Goal: Register for event/course

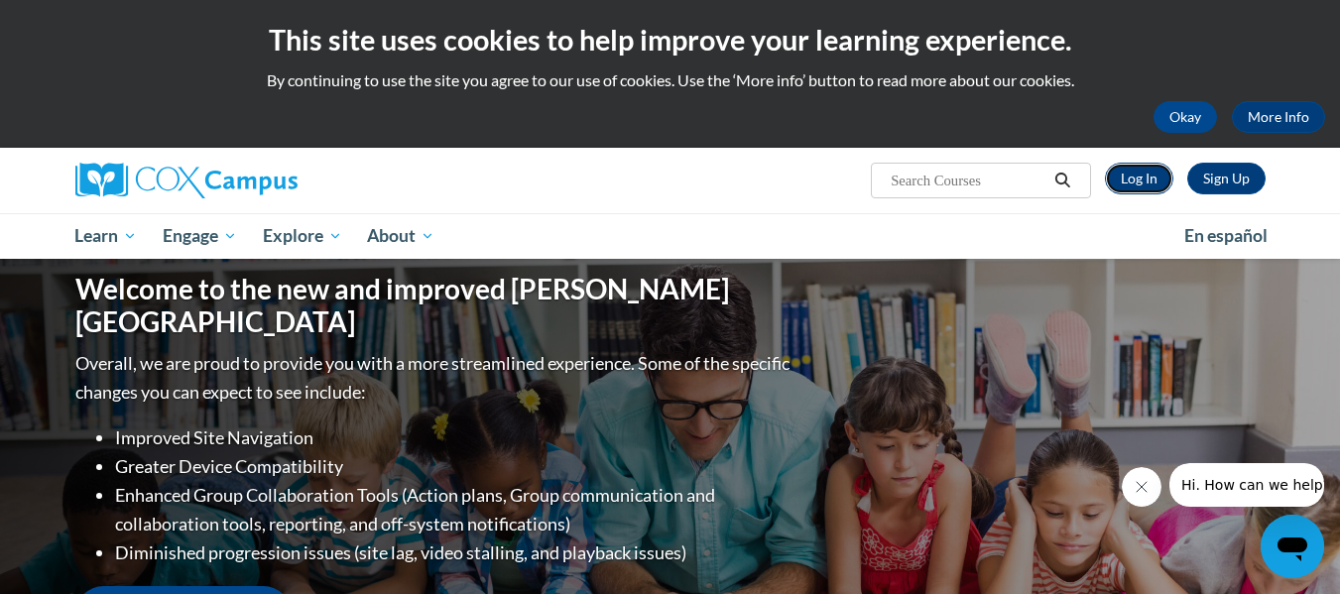
click at [1134, 188] on link "Log In" at bounding box center [1139, 179] width 68 height 32
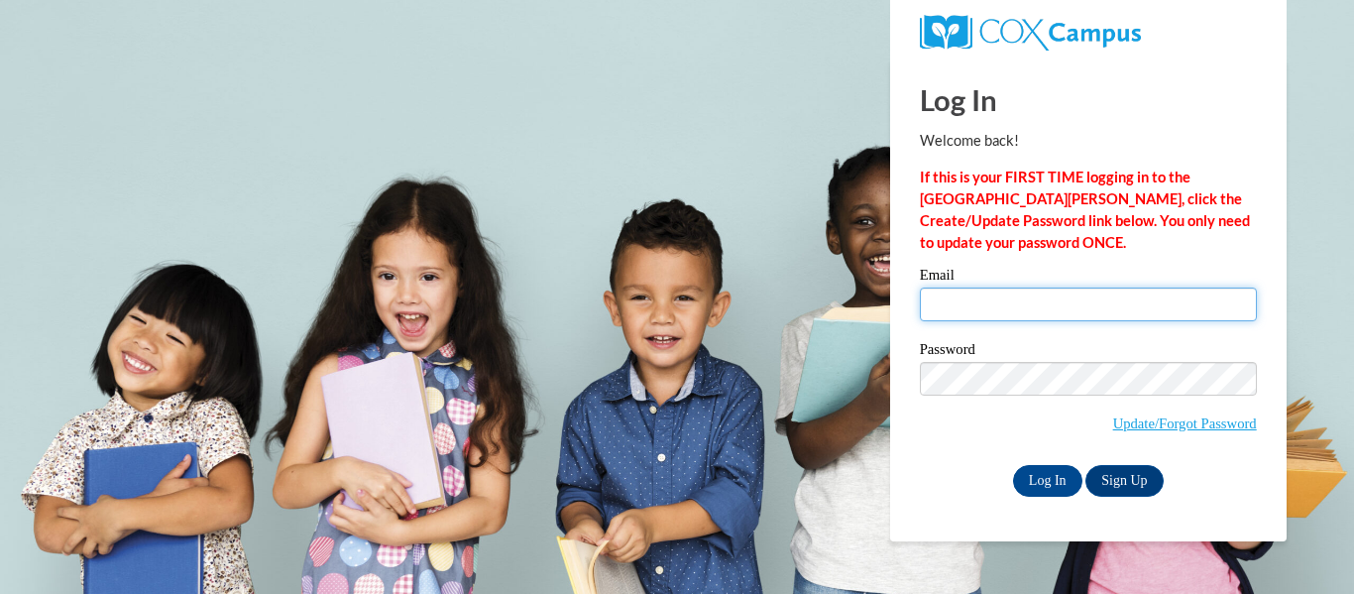
click at [1042, 307] on input "Email" at bounding box center [1088, 305] width 337 height 34
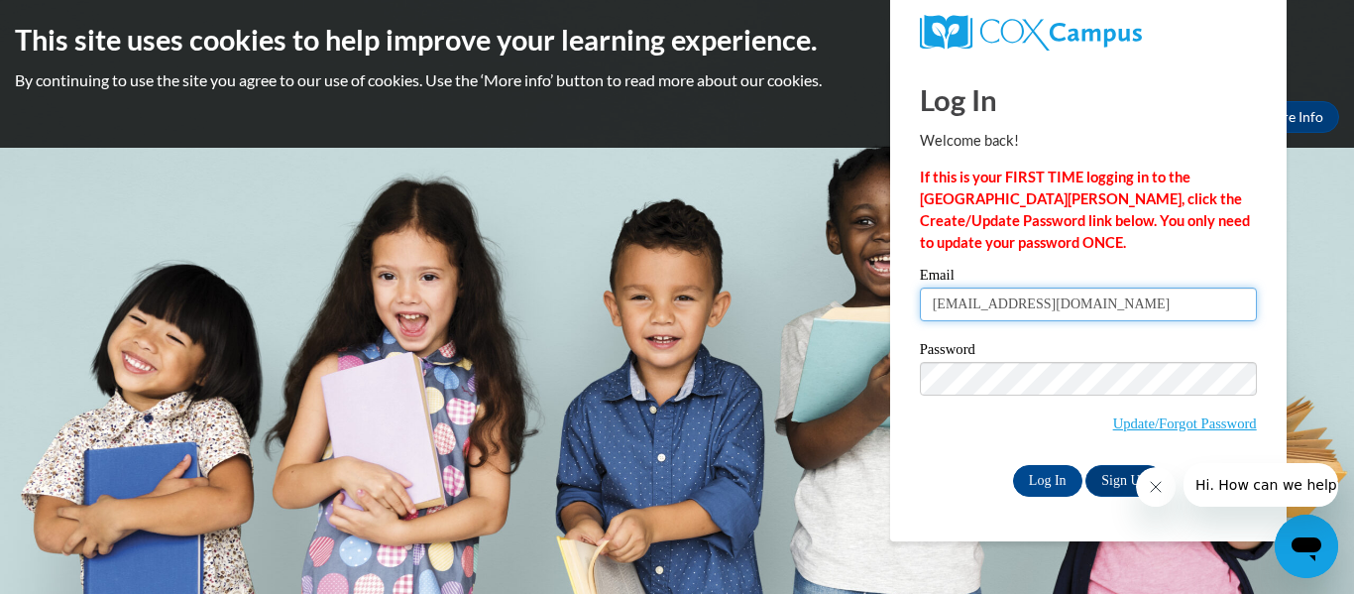
type input "arnika.m12@gmail.com"
click at [1118, 485] on link "Sign Up" at bounding box center [1124, 481] width 77 height 32
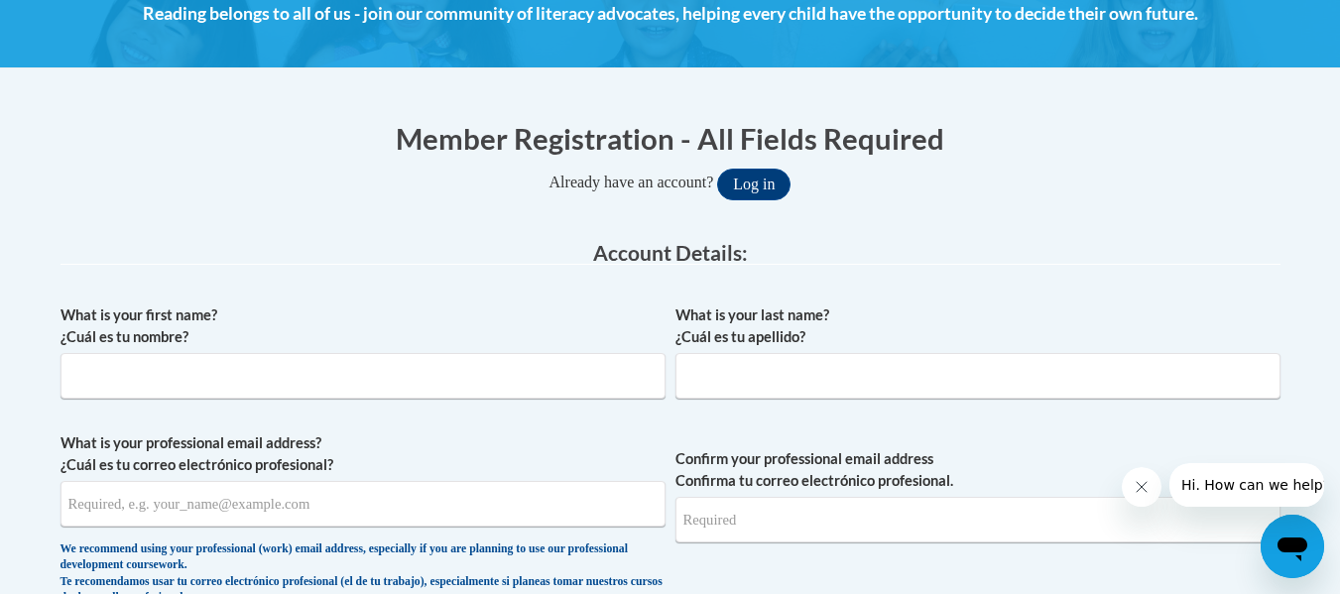
scroll to position [295, 0]
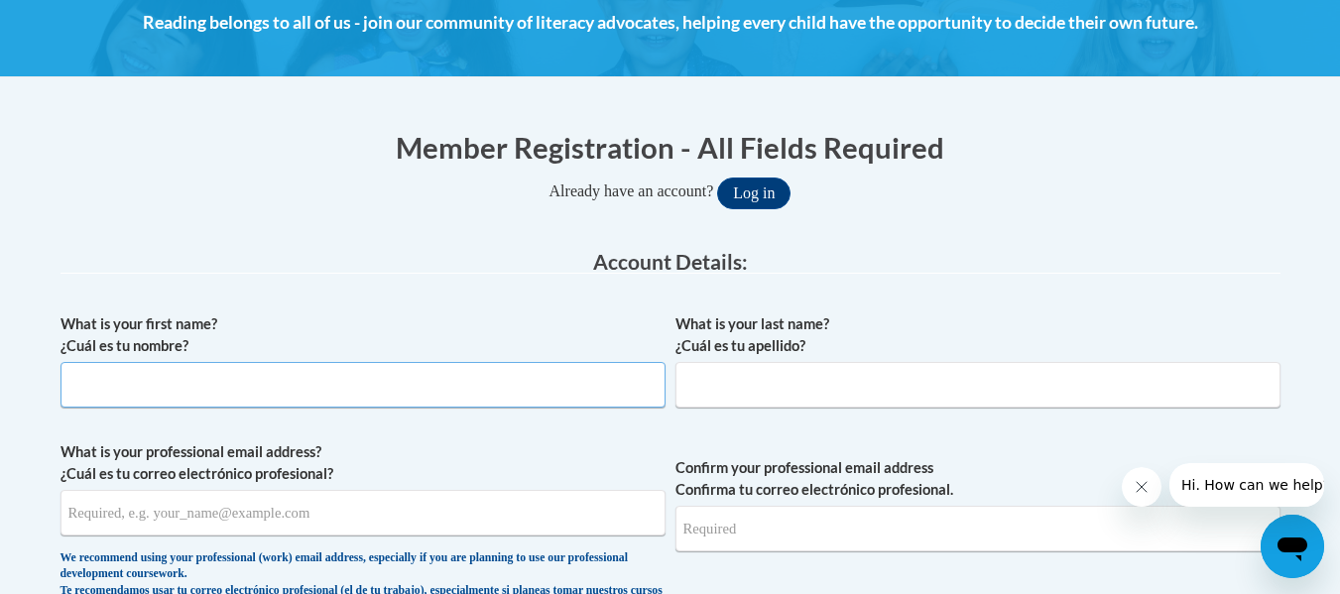
click at [452, 397] on input "What is your first name? ¿Cuál es tu nombre?" at bounding box center [362, 385] width 605 height 46
type input "Arnika"
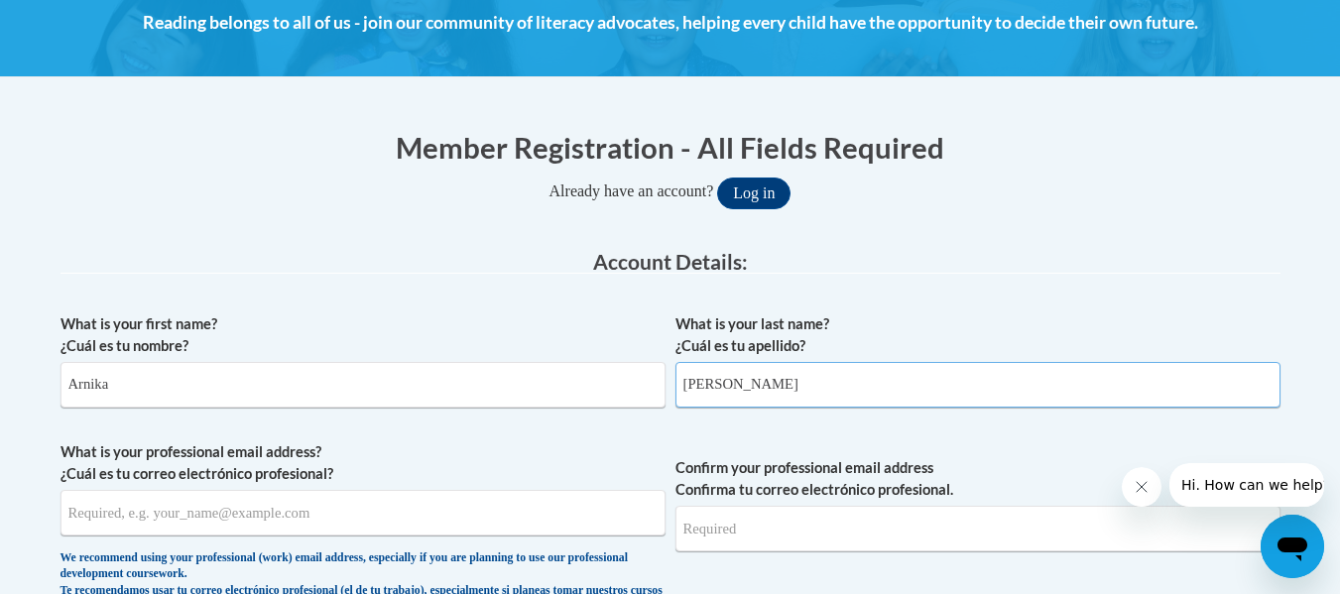
type input "Sutton"
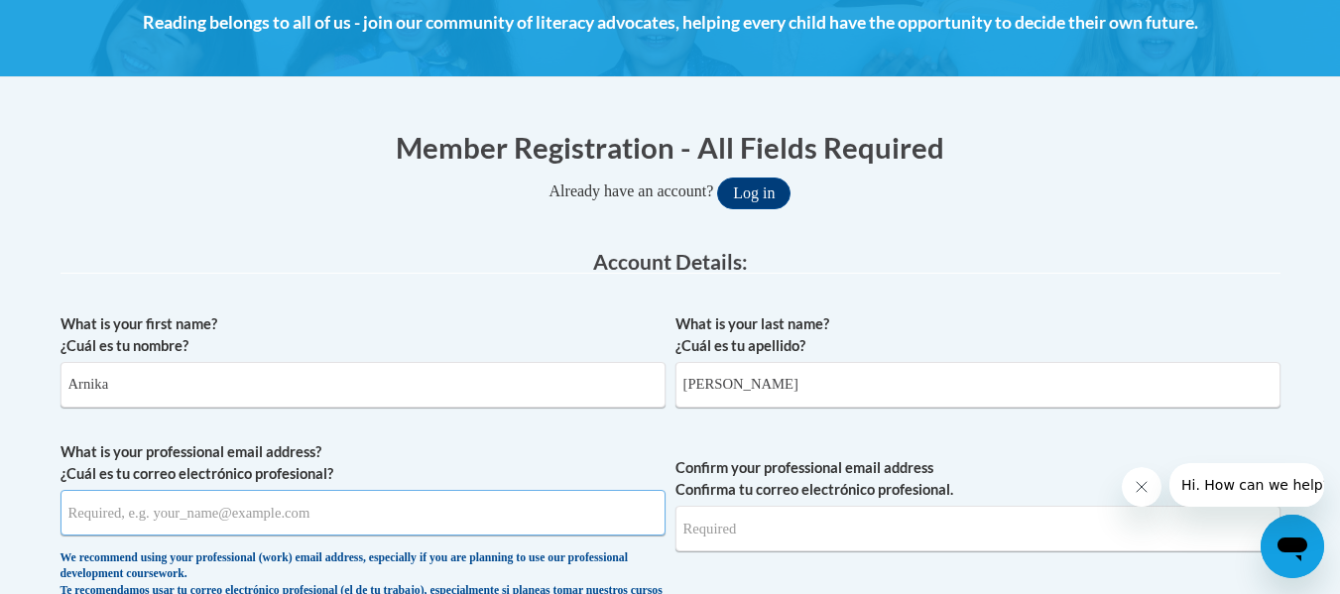
click at [311, 525] on input "What is your professional email address? ¿Cuál es tu correo electrónico profesi…" at bounding box center [362, 513] width 605 height 46
type input "arnika.sutton@cowetacharteracademy.org"
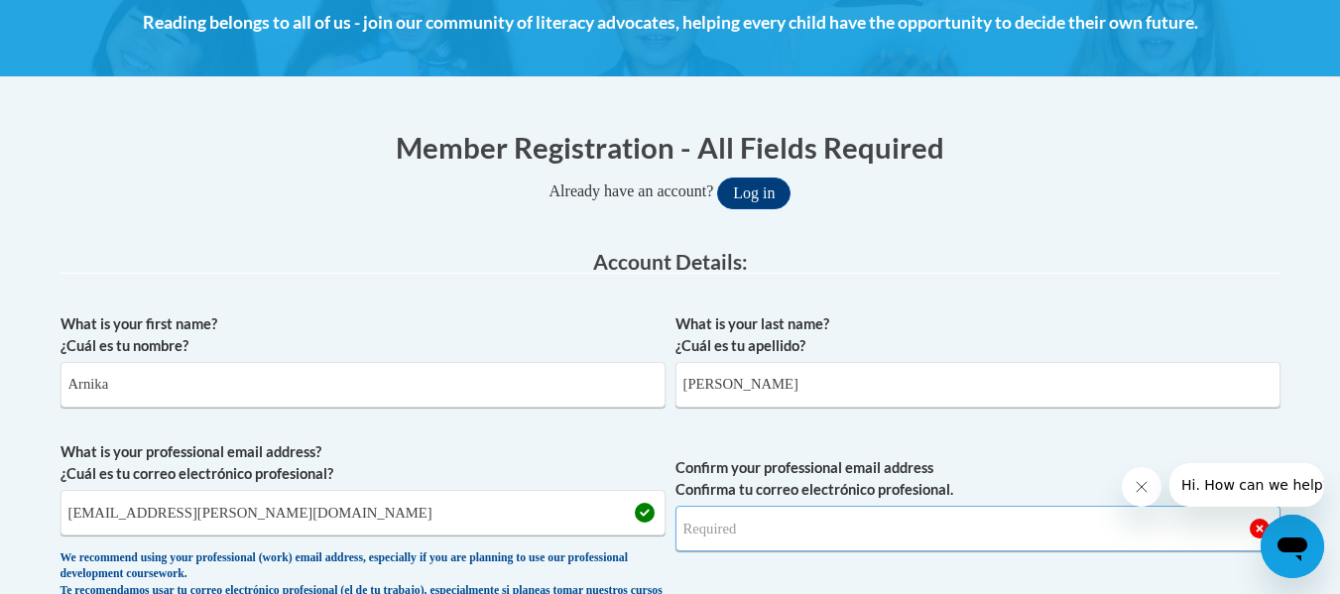
click at [850, 512] on input "Confirm your professional email address Confirma tu correo electrónico profesio…" at bounding box center [977, 529] width 605 height 46
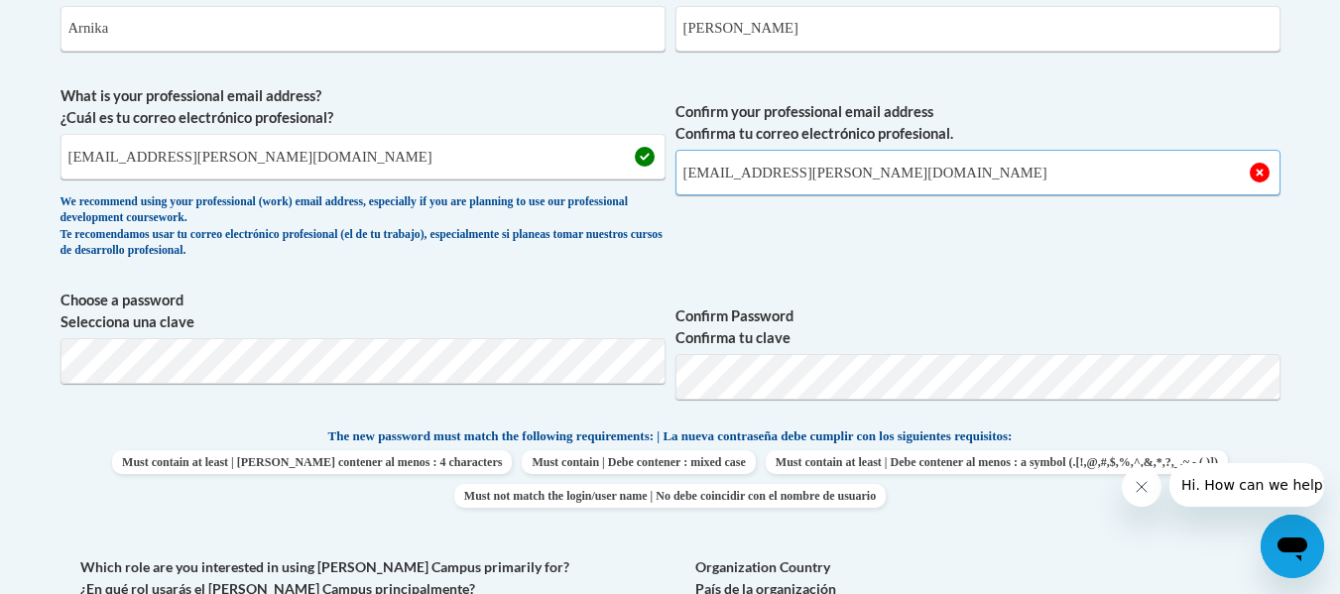
scroll to position [664, 0]
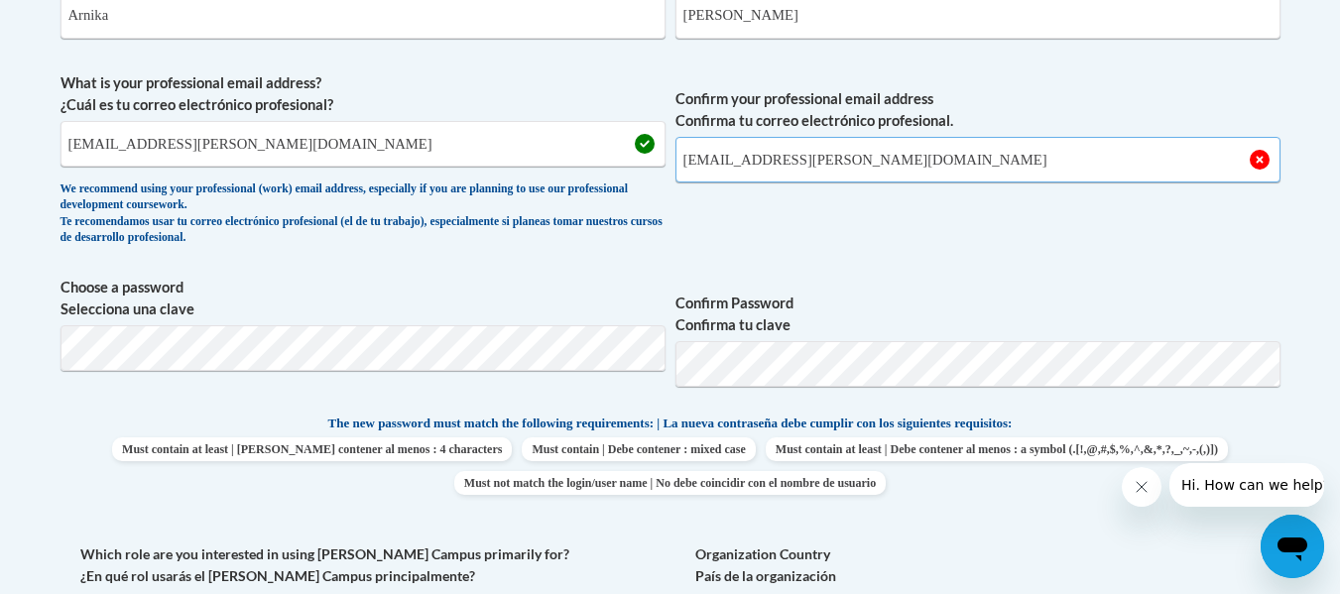
type input "arnika.sutton@cowetacharteracademy.org"
click at [0, 371] on body "This site uses cookies to help improve your learning experience. By continuing …" at bounding box center [670, 536] width 1340 height 2400
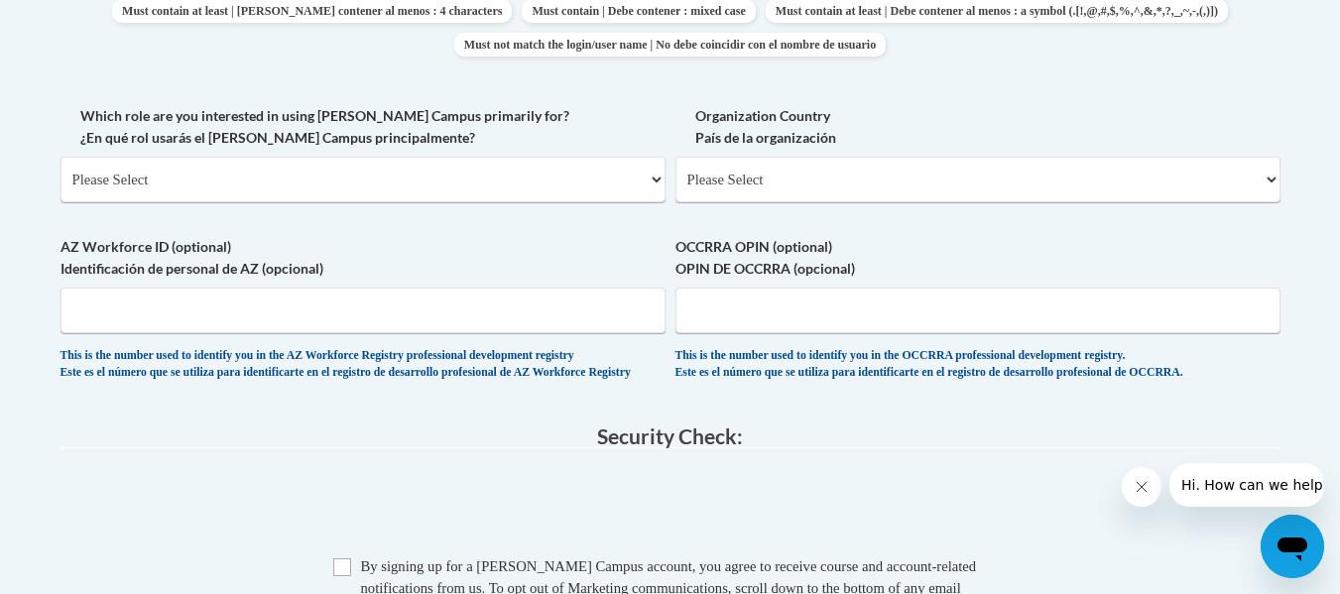
scroll to position [1110, 0]
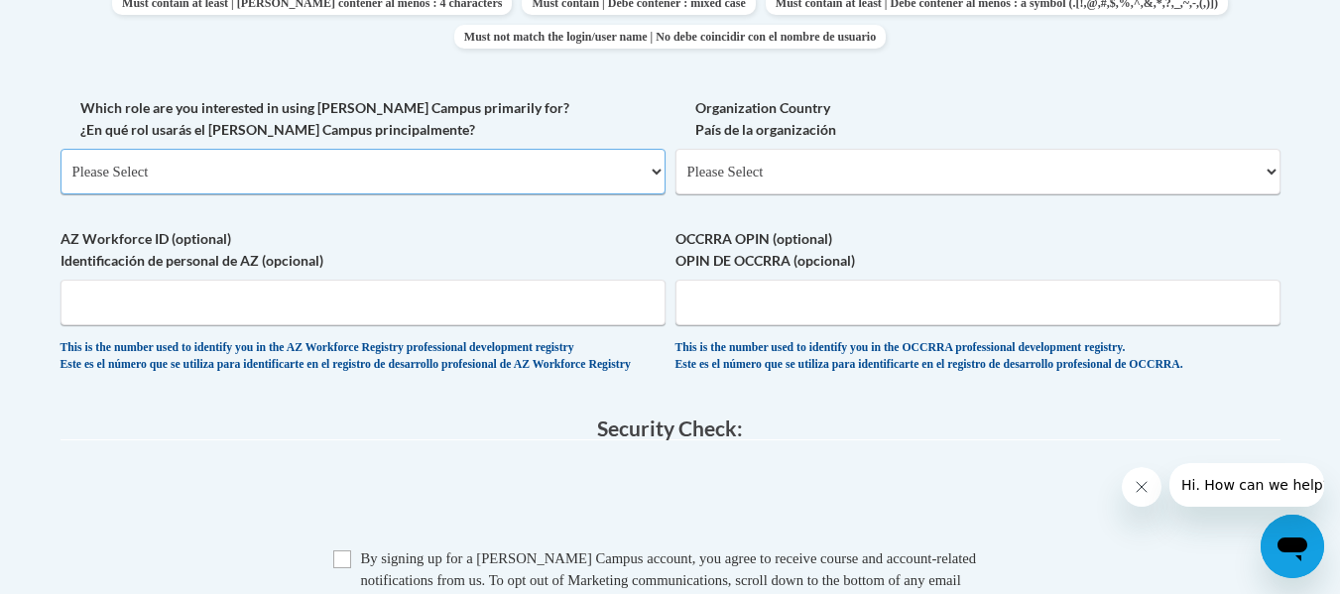
click at [375, 184] on select "Please Select College/University | Colegio/Universidad Community/Nonprofit Part…" at bounding box center [362, 172] width 605 height 46
select select "fbf2d438-af2f-41f8-98f1-81c410e29de3"
click at [60, 149] on select "Please Select College/University | Colegio/Universidad Community/Nonprofit Part…" at bounding box center [362, 172] width 605 height 46
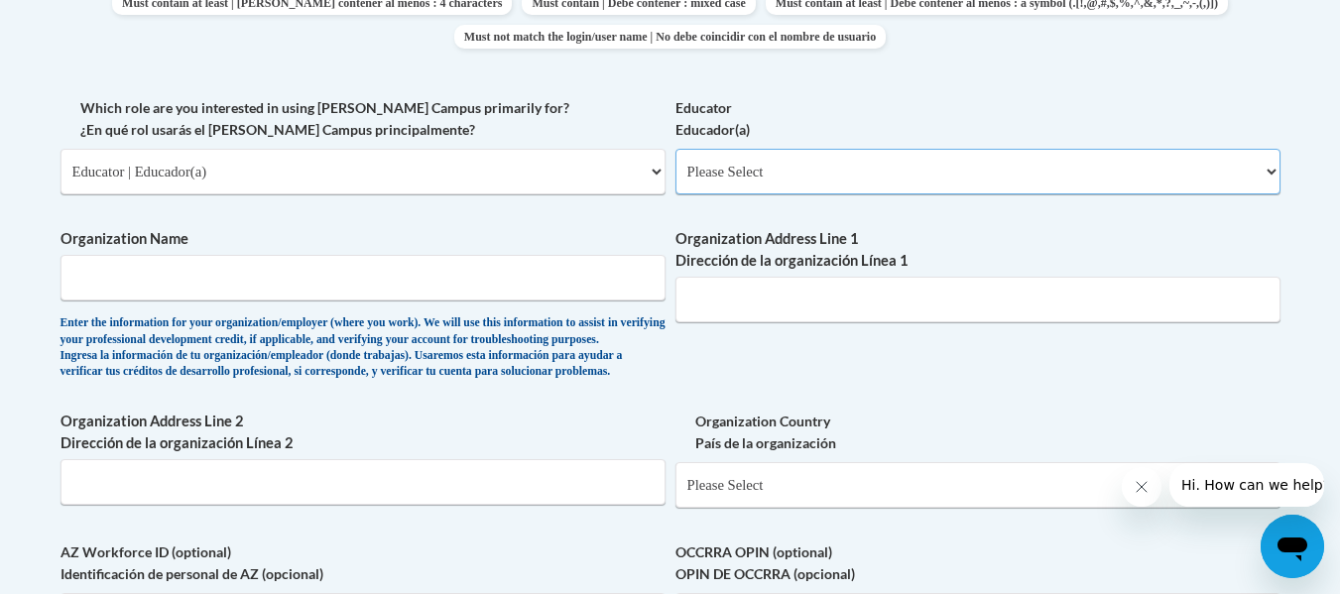
click at [812, 175] on select "Please Select Early Learning/Daycare Teacher/Family Home Care Provider | Maestr…" at bounding box center [977, 172] width 605 height 46
select select "8e40623d-54d0-45cd-9f92-5df65cd3f8cf"
click at [675, 149] on select "Please Select Early Learning/Daycare Teacher/Family Home Care Provider | Maestr…" at bounding box center [977, 172] width 605 height 46
click at [782, 342] on div "What is your first name? ¿Cuál es tu nombre? Arnika What is your last name? ¿Cu…" at bounding box center [670, 97] width 1220 height 1218
click at [362, 269] on input "Organization Name" at bounding box center [362, 278] width 605 height 46
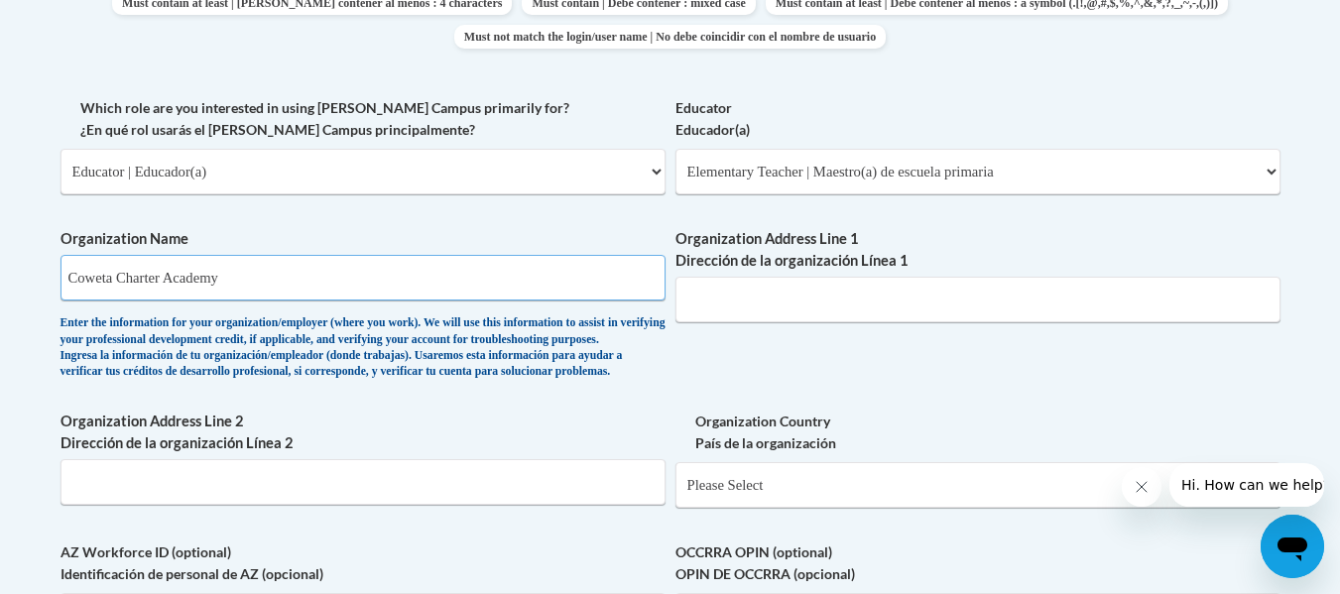
type input "Coweta Charter Academy"
click at [829, 322] on input "Organization Address Line 1 Dirección de la organización Línea 1" at bounding box center [977, 300] width 605 height 46
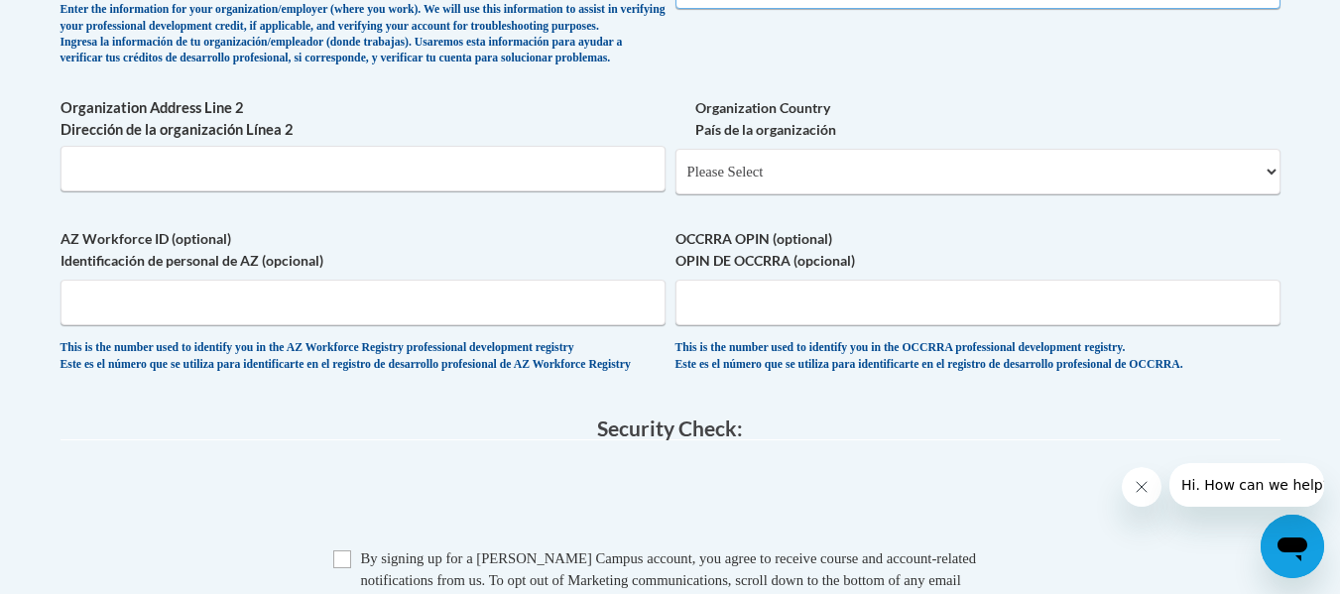
scroll to position [1415, 0]
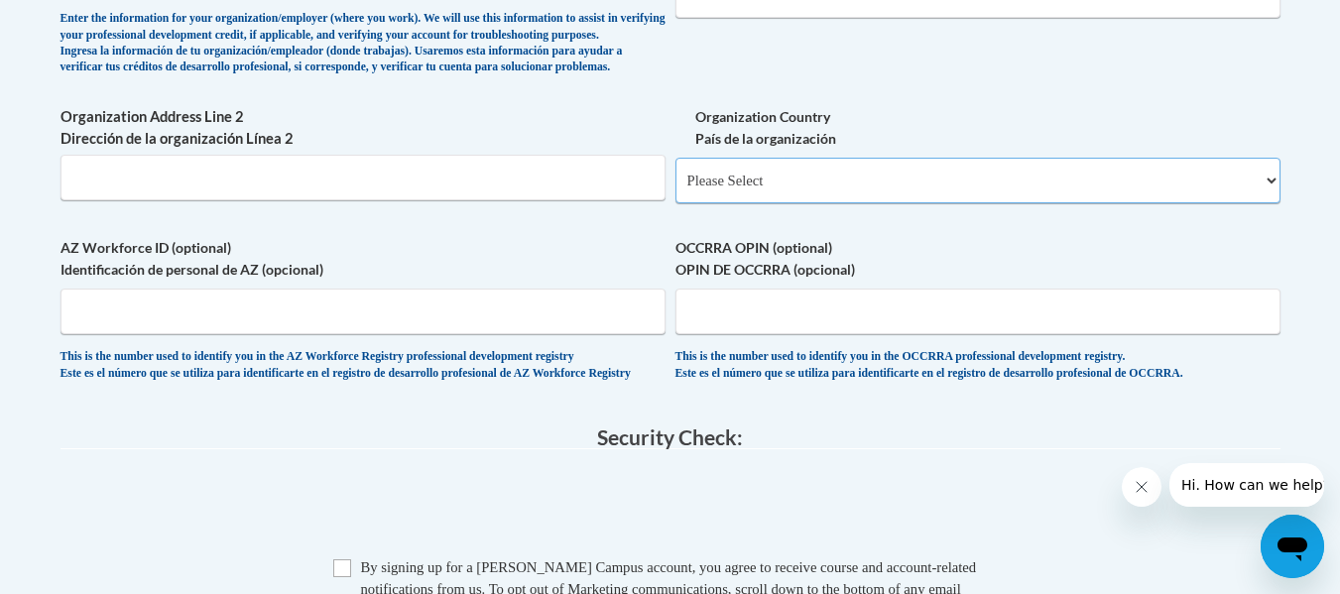
click at [770, 203] on select "Please Select United States | Estados Unidos Outside of the United States | Fue…" at bounding box center [977, 181] width 605 height 46
select select "ad49bcad-a171-4b2e-b99c-48b446064914"
click at [675, 189] on select "Please Select United States | Estados Unidos Outside of the United States | Fue…" at bounding box center [977, 181] width 605 height 46
select select
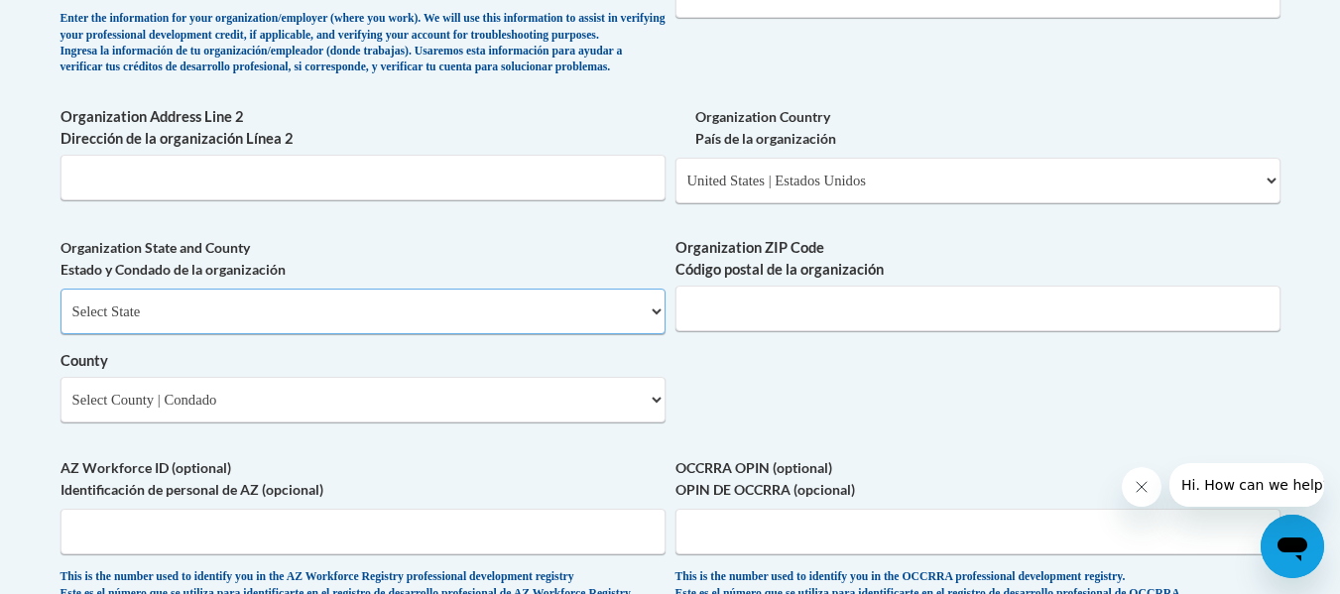
click at [575, 334] on select "Select State Alabama Alaska Arizona Arkansas California Colorado Connecticut De…" at bounding box center [362, 312] width 605 height 46
select select "Georgia"
click at [60, 321] on select "Select State Alabama Alaska Arizona Arkansas California Colorado Connecticut De…" at bounding box center [362, 312] width 605 height 46
click at [799, 331] on input "Organization ZIP Code Código postal de la organización" at bounding box center [977, 309] width 605 height 46
click at [649, 422] on select "Select County Appling Atkinson Bacon Baker Baldwin Banks Barrow Bartow Ben Hill…" at bounding box center [362, 400] width 605 height 46
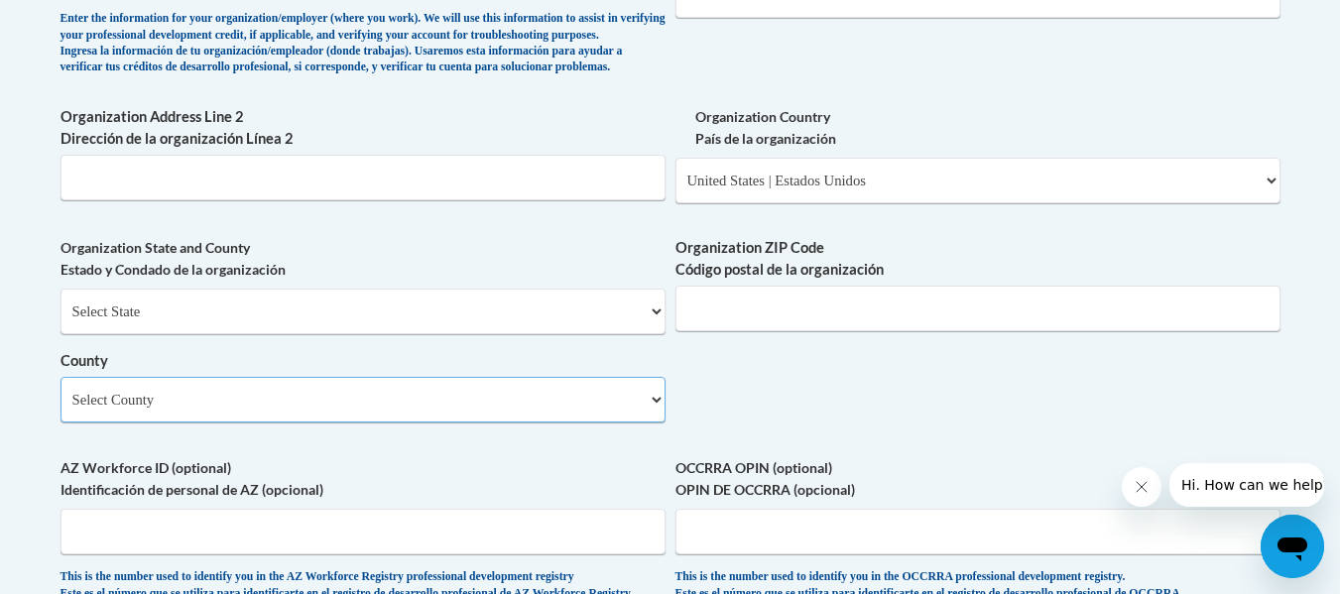
select select "Coweta"
click at [60, 409] on select "Select County Appling Atkinson Bacon Baker Baldwin Banks Barrow Bartow Ben Hill…" at bounding box center [362, 400] width 605 height 46
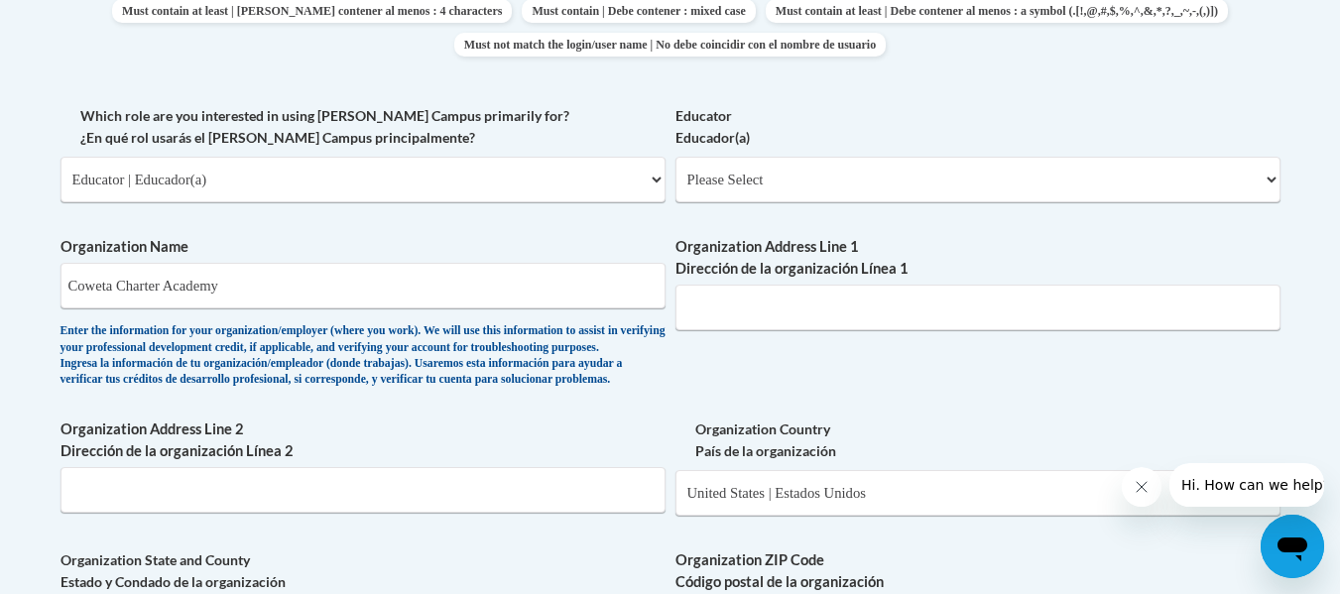
scroll to position [1092, 0]
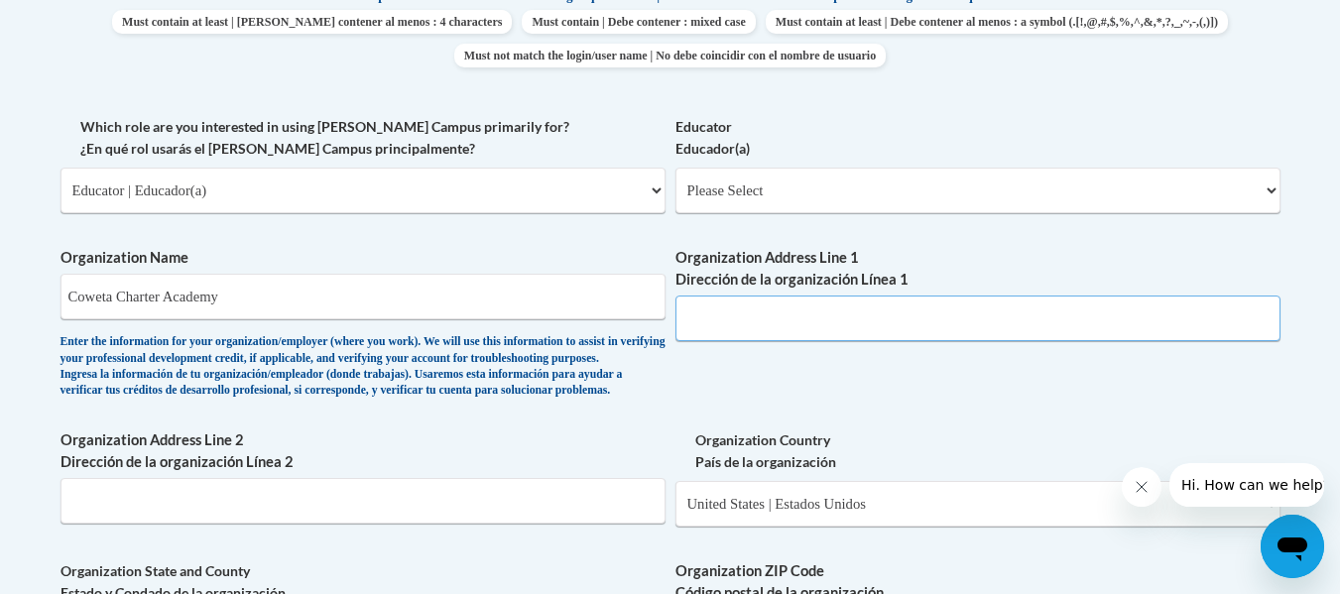
click at [835, 320] on input "Organization Address Line 1 Dirección de la organización Línea 1" at bounding box center [977, 318] width 605 height 46
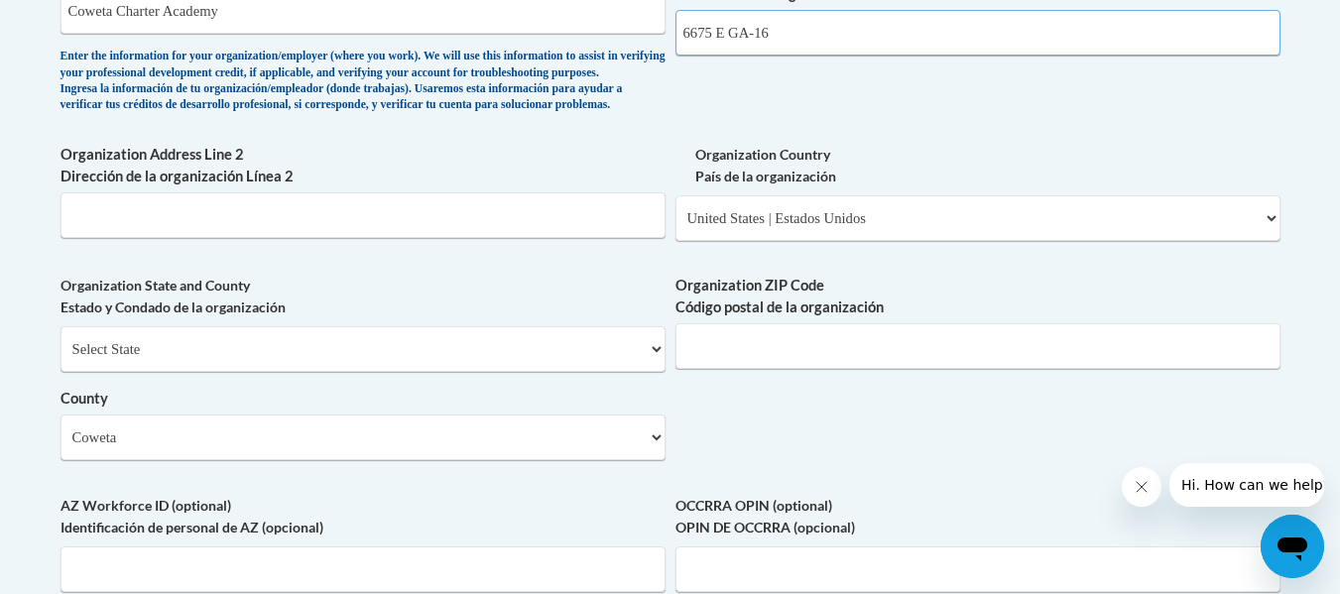
scroll to position [1383, 0]
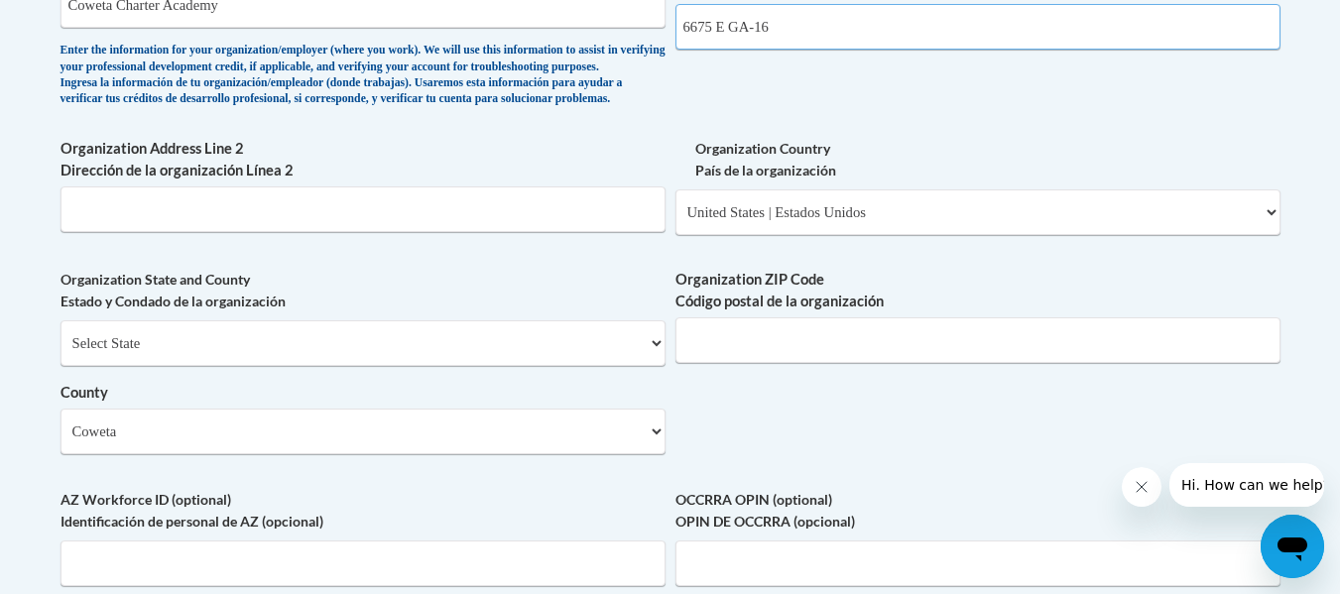
type input "6675 E GA-16"
click at [815, 363] on input "Organization ZIP Code Código postal de la organización" at bounding box center [977, 340] width 605 height 46
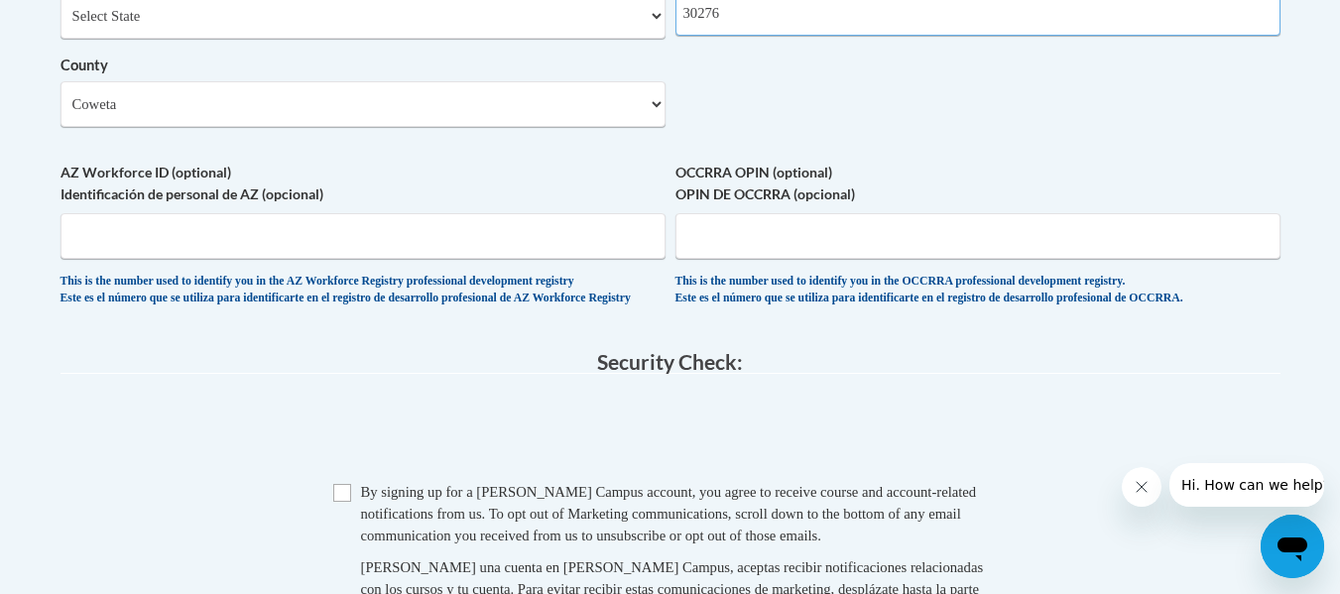
scroll to position [1731, 0]
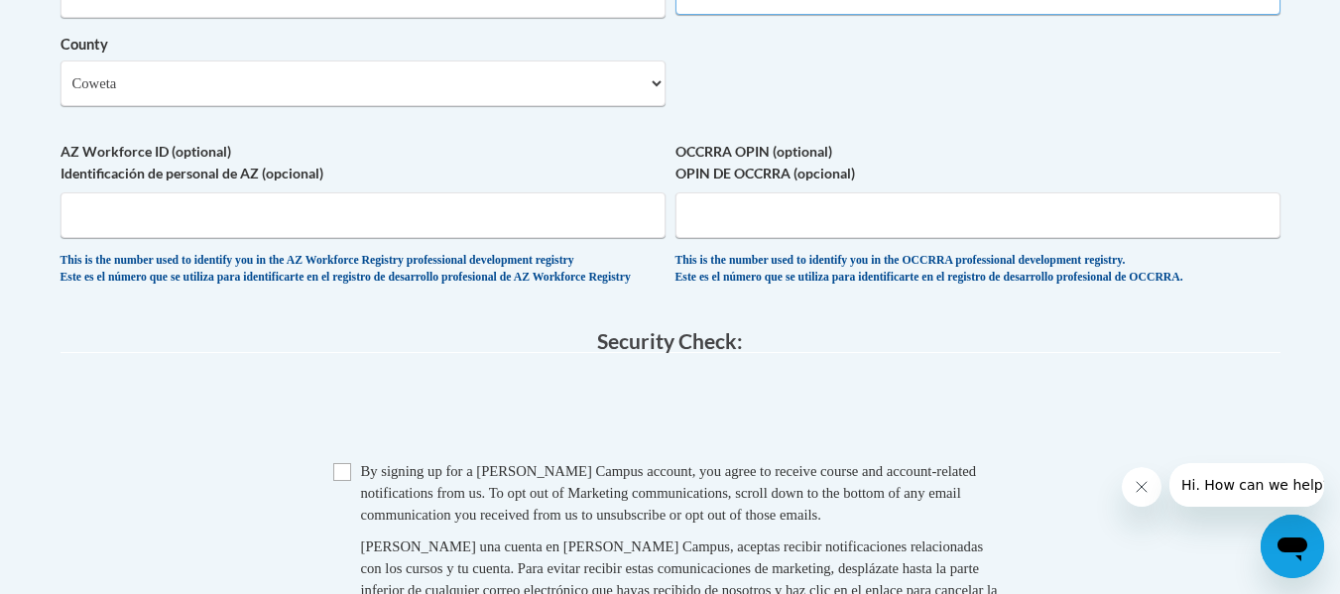
type input "30276"
click at [384, 238] on input "AZ Workforce ID (optional) Identificación de personal de AZ (opcional)" at bounding box center [362, 215] width 605 height 46
click at [342, 481] on input "Checkbox" at bounding box center [342, 472] width 18 height 18
checkbox input "true"
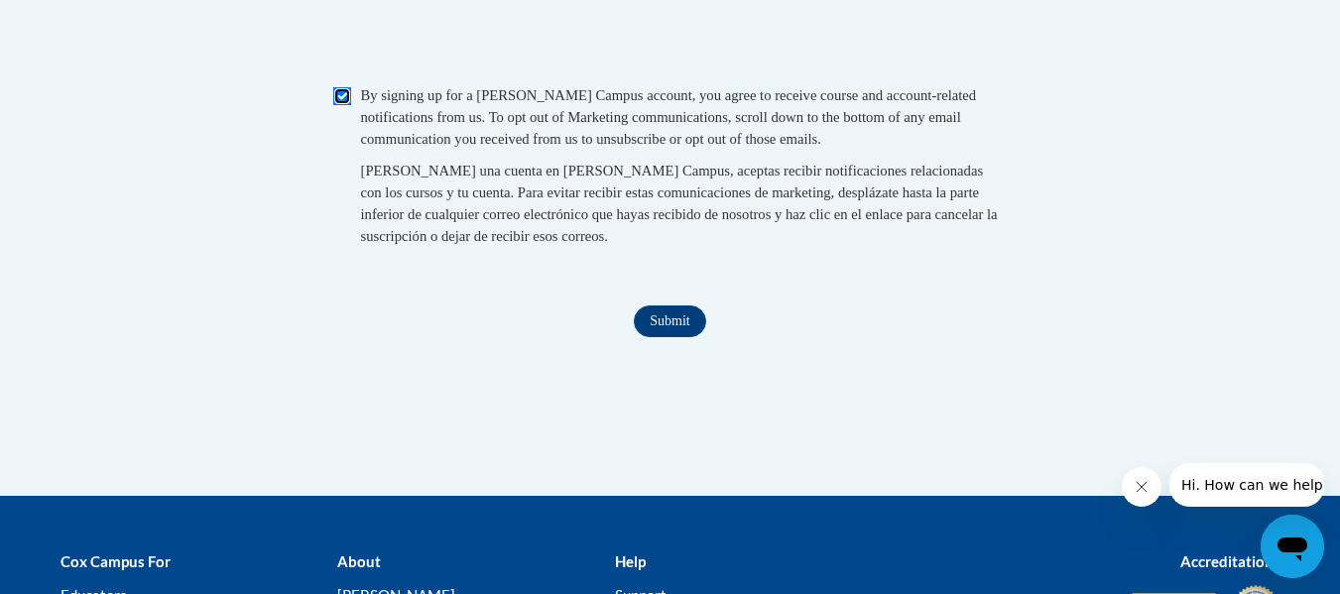
scroll to position [2123, 0]
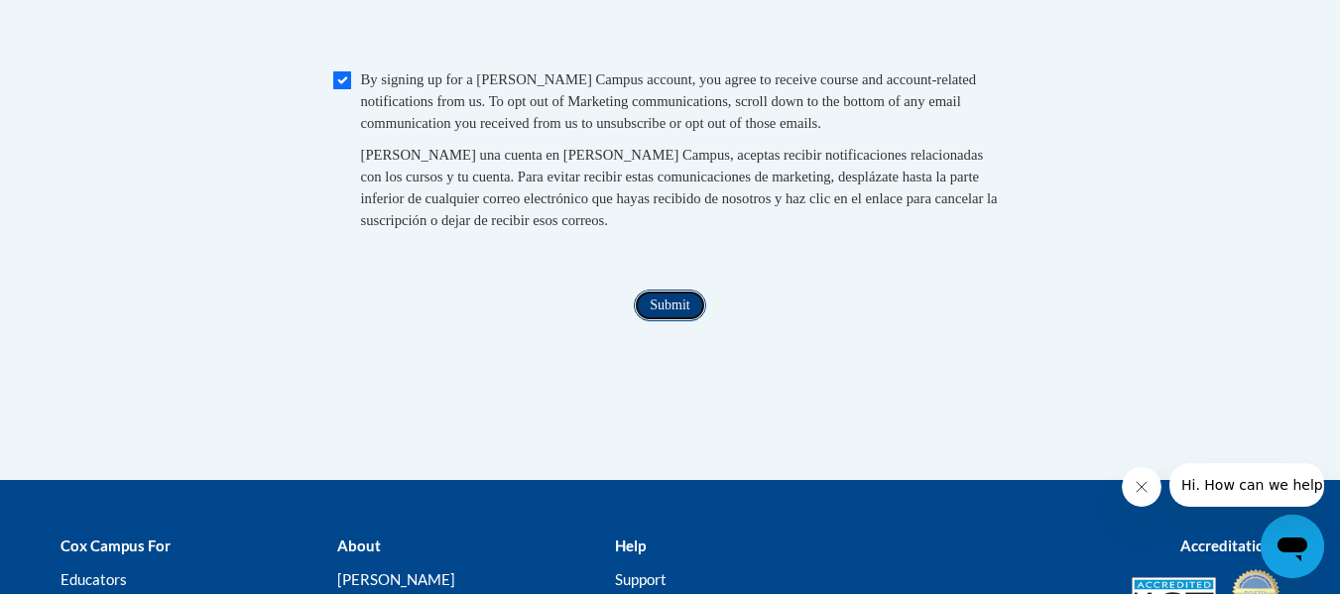
click at [675, 321] on input "Submit" at bounding box center [669, 306] width 71 height 32
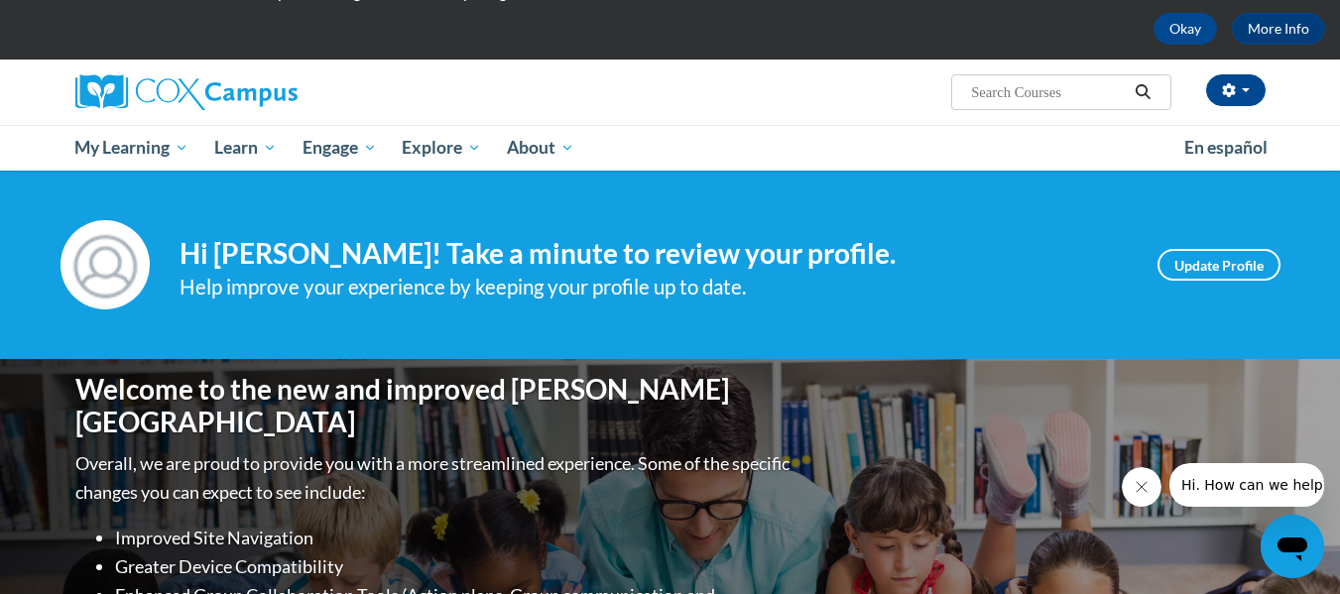
scroll to position [44, 0]
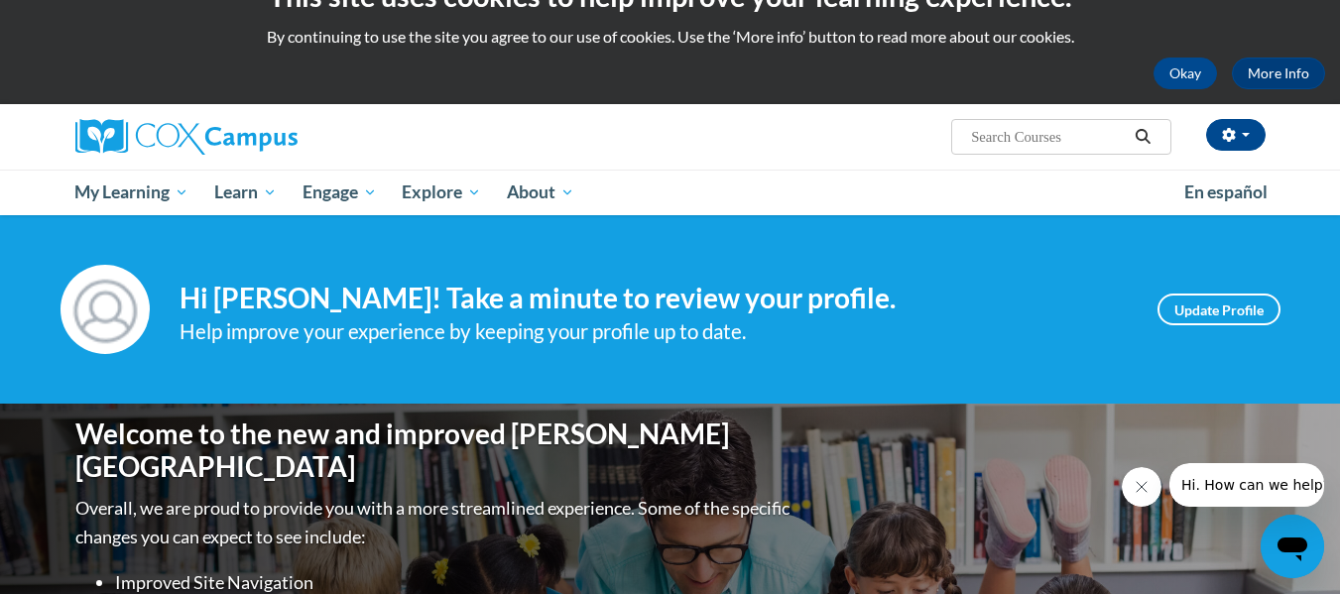
click at [1046, 146] on input "Search..." at bounding box center [1048, 137] width 159 height 24
type input "oral language is the"
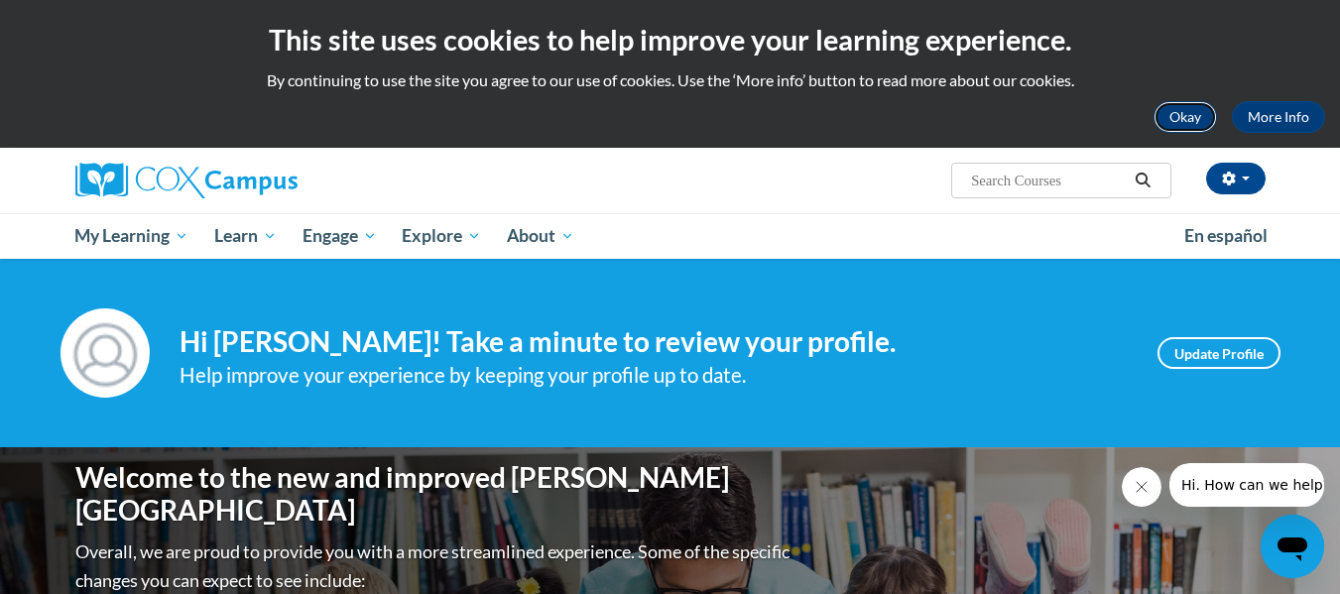
click at [1190, 121] on button "Okay" at bounding box center [1184, 117] width 63 height 32
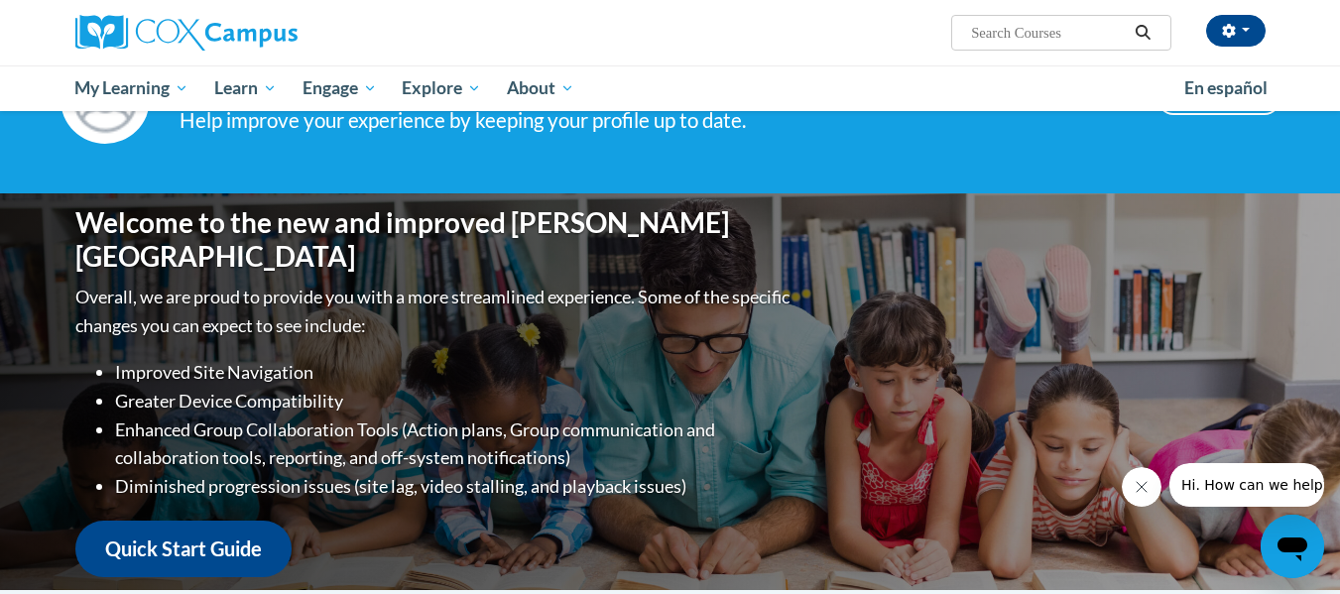
scroll to position [92, 0]
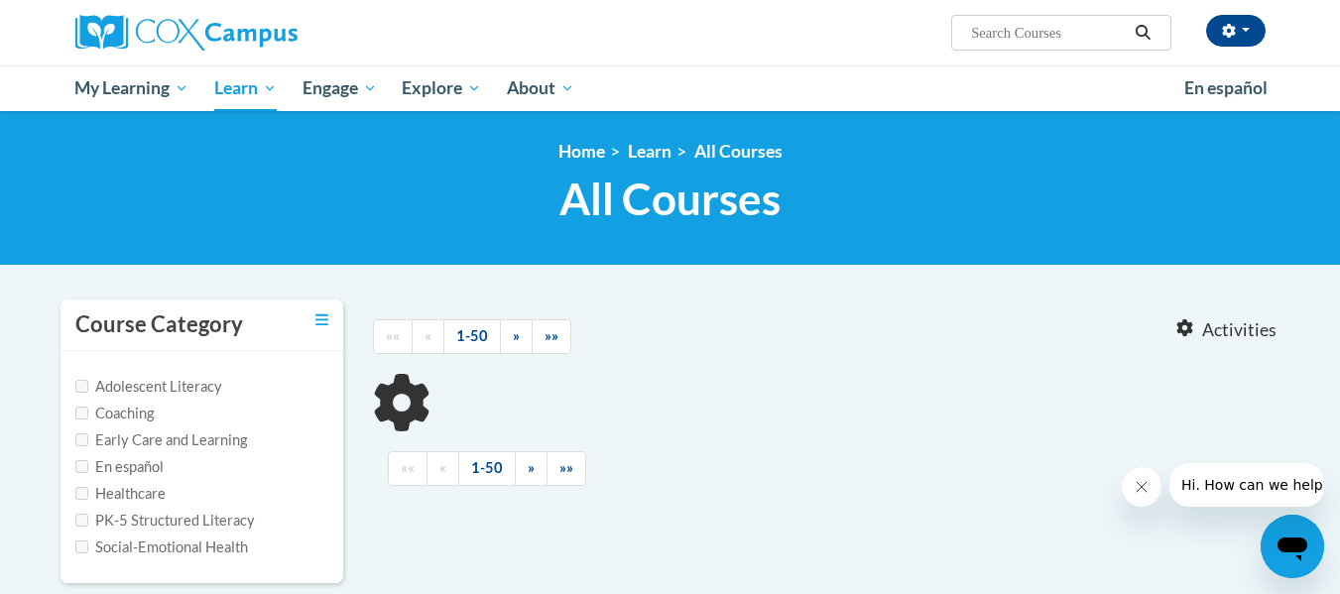
type input "oral language is the"
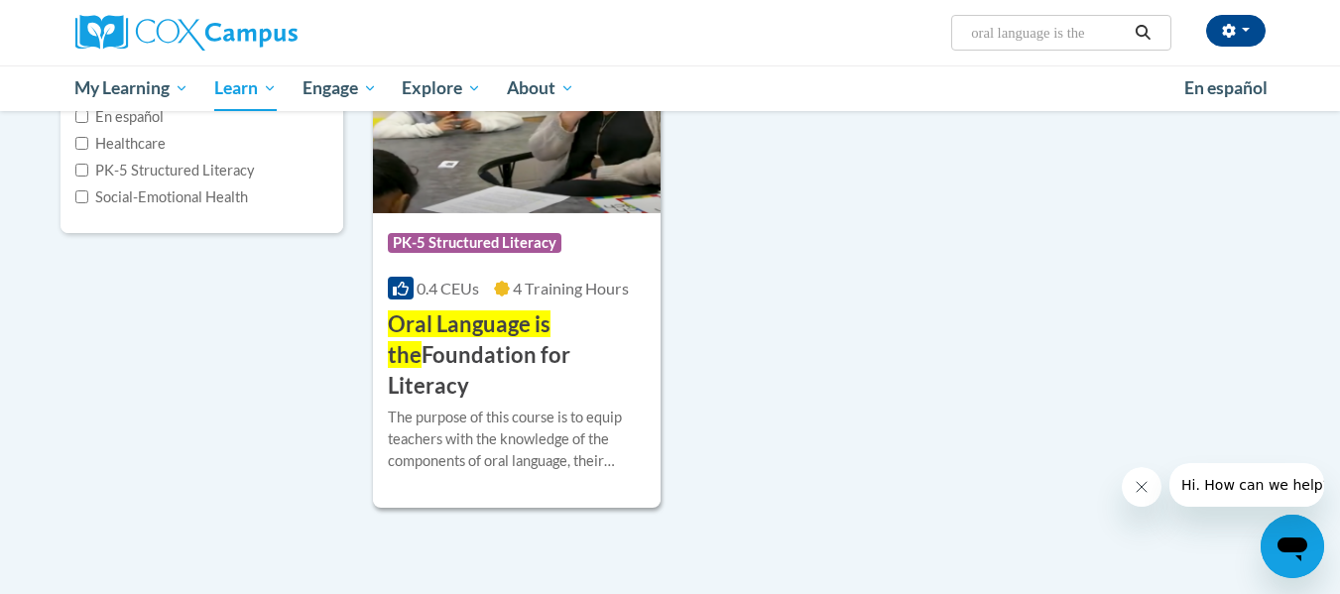
scroll to position [353, 0]
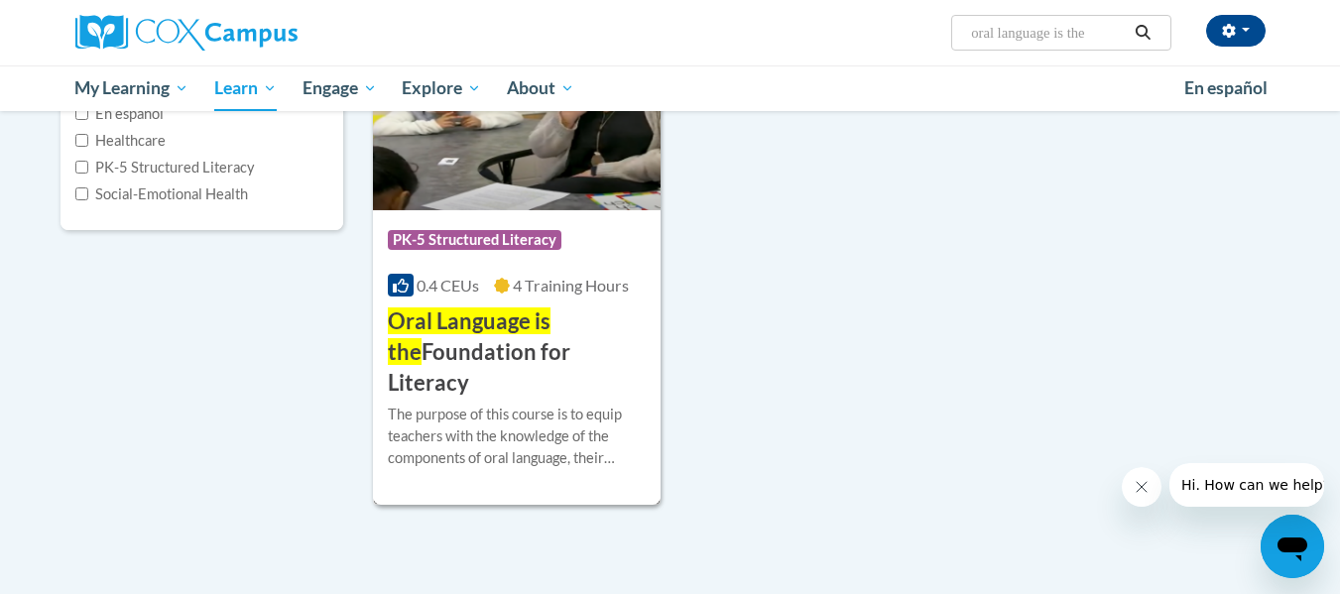
click at [520, 321] on span "Oral Language is the" at bounding box center [469, 336] width 163 height 58
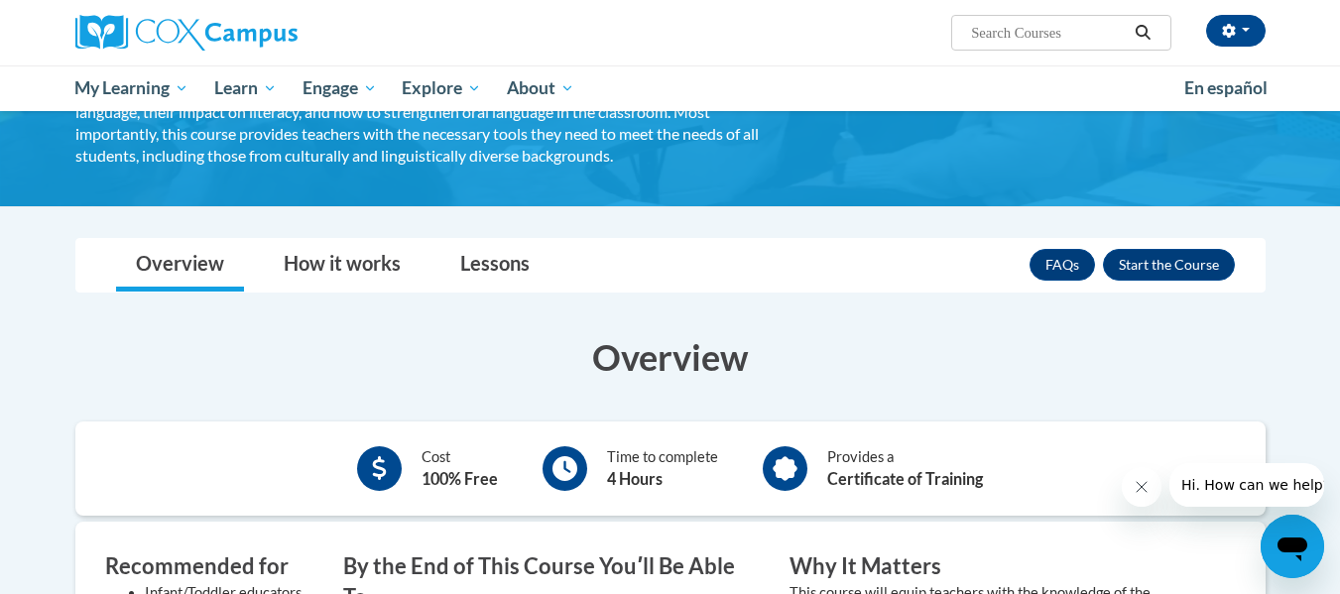
scroll to position [236, 0]
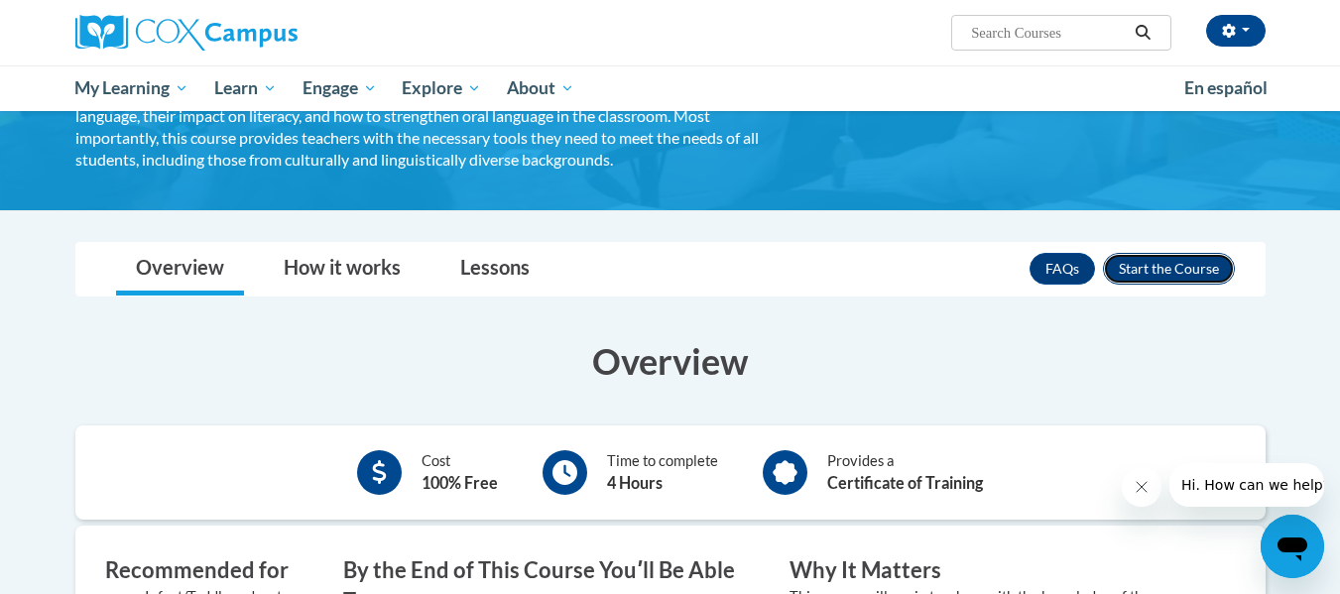
click at [1182, 272] on button "Enroll" at bounding box center [1169, 269] width 132 height 32
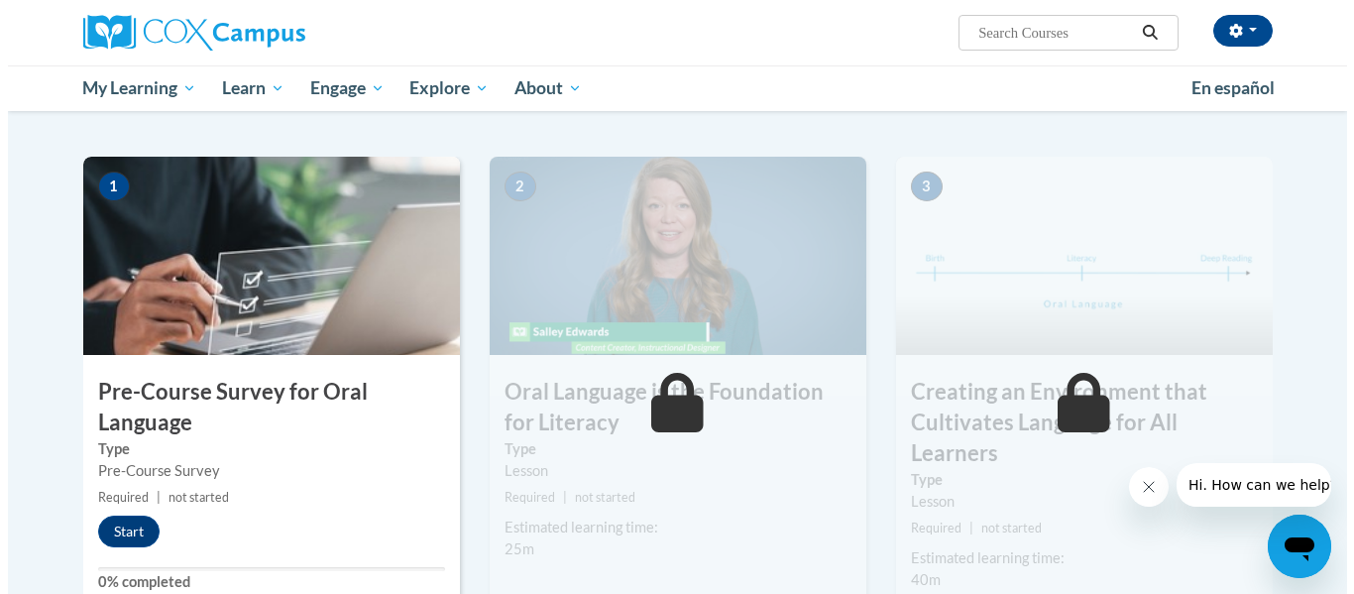
scroll to position [391, 0]
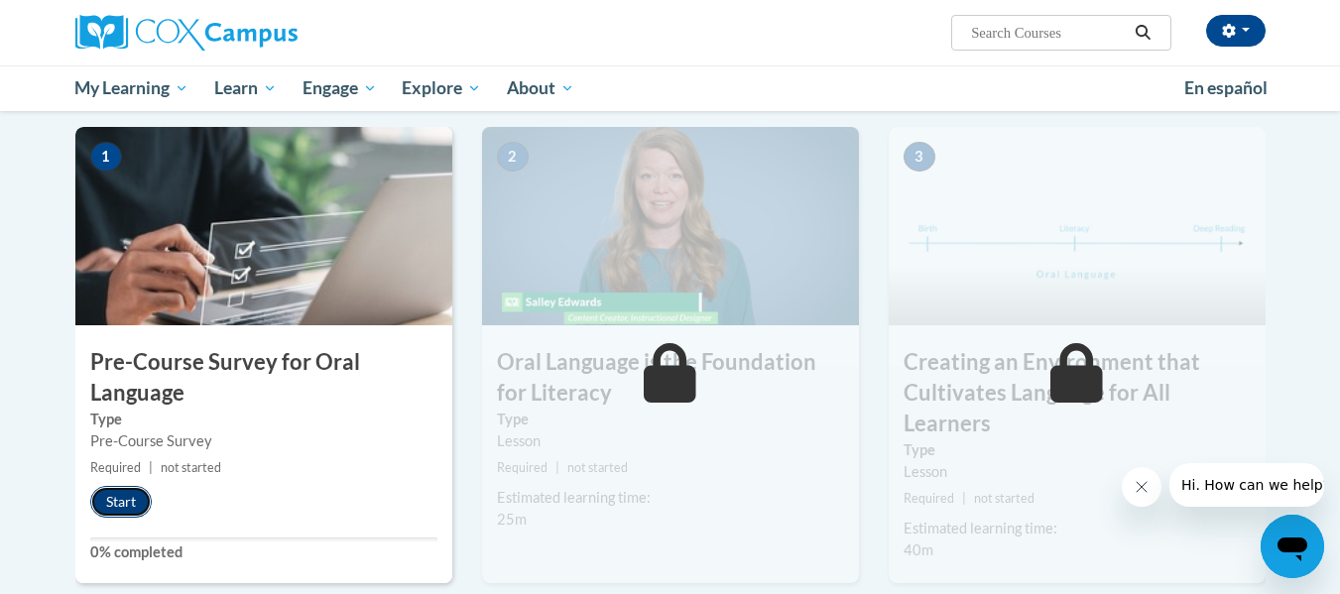
click at [116, 504] on button "Start" at bounding box center [120, 502] width 61 height 32
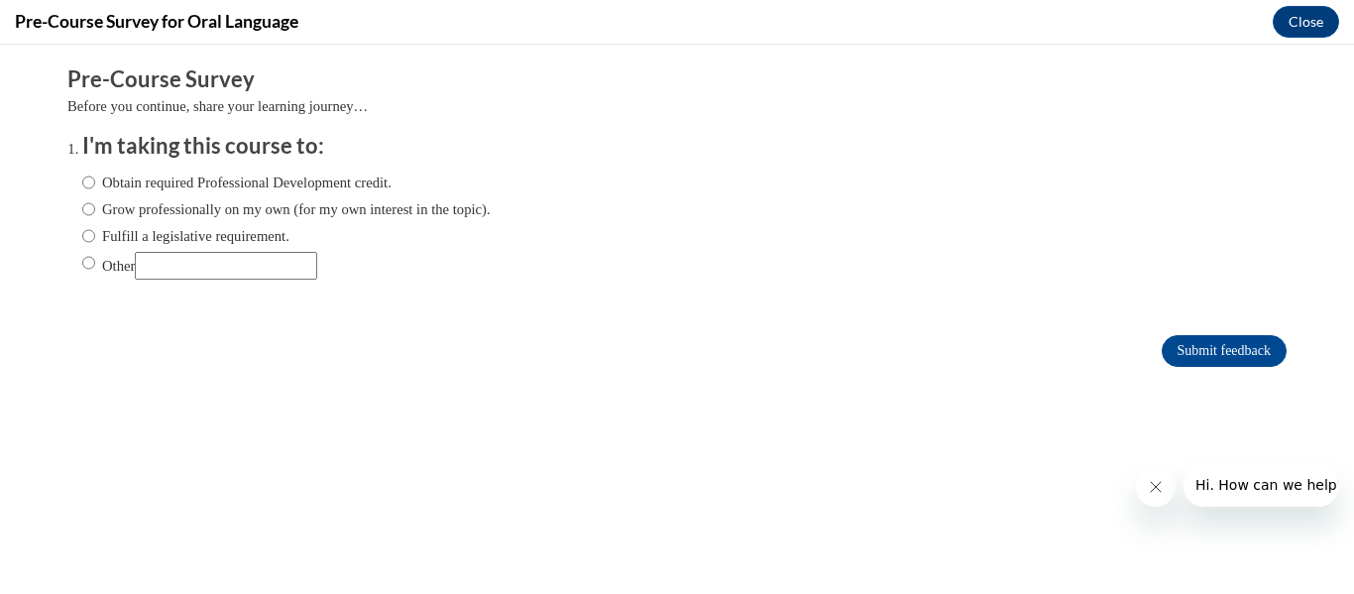
scroll to position [0, 0]
